Goal: Find contact information: Find contact information

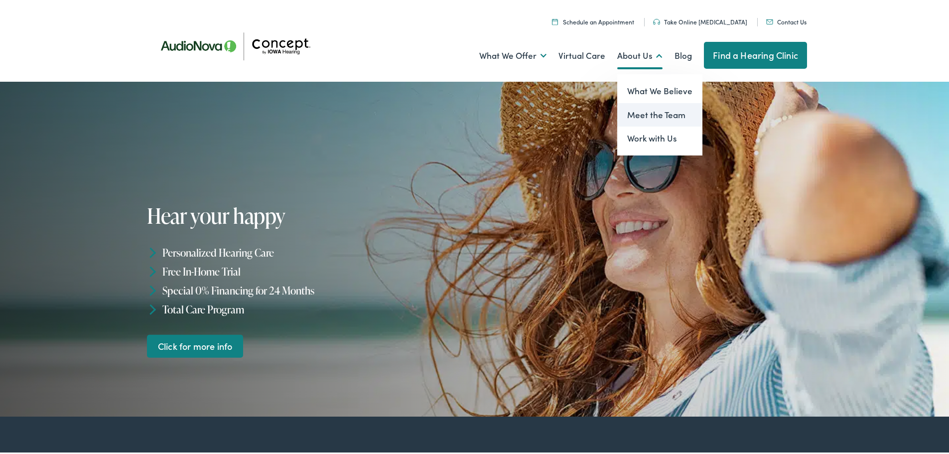
click at [642, 110] on link "Meet the Team" at bounding box center [659, 113] width 85 height 24
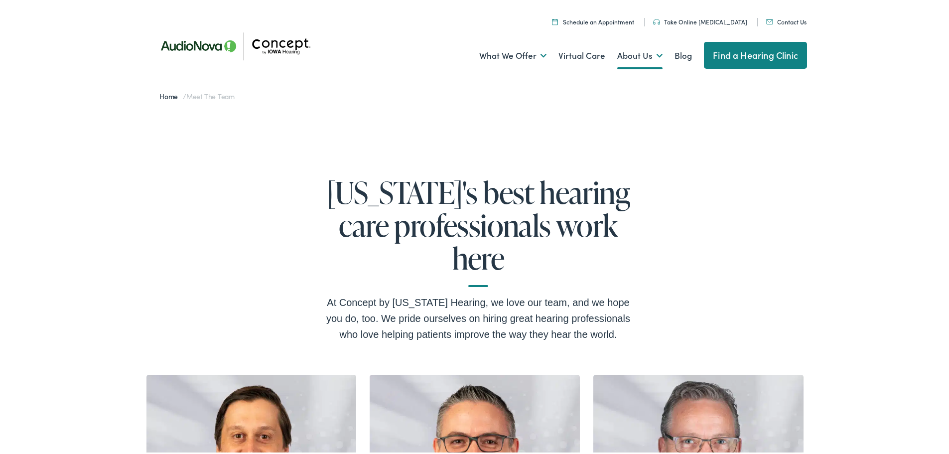
click at [795, 18] on link "Contact Us" at bounding box center [786, 19] width 40 height 8
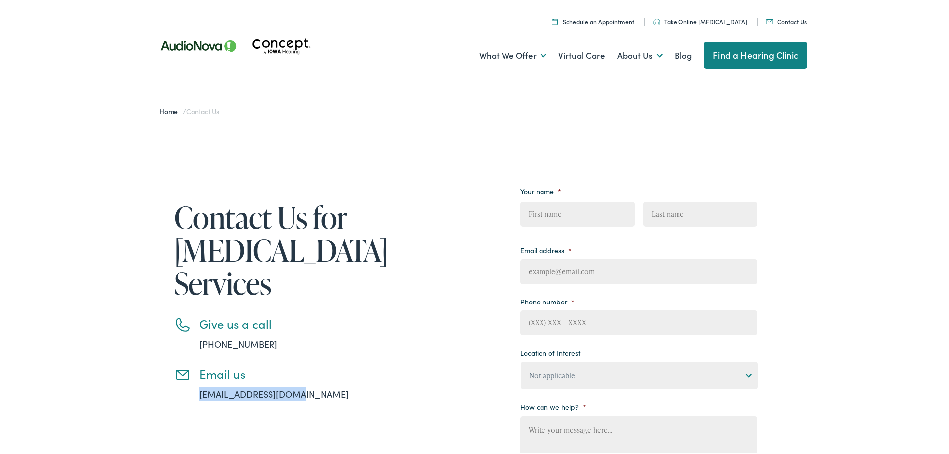
drag, startPoint x: 190, startPoint y: 392, endPoint x: 321, endPoint y: 392, distance: 130.5
click at [321, 392] on li "Email us info@iowahearing.com" at bounding box center [276, 381] width 204 height 34
copy link "info@iowahearing.com"
